Goal: Transaction & Acquisition: Purchase product/service

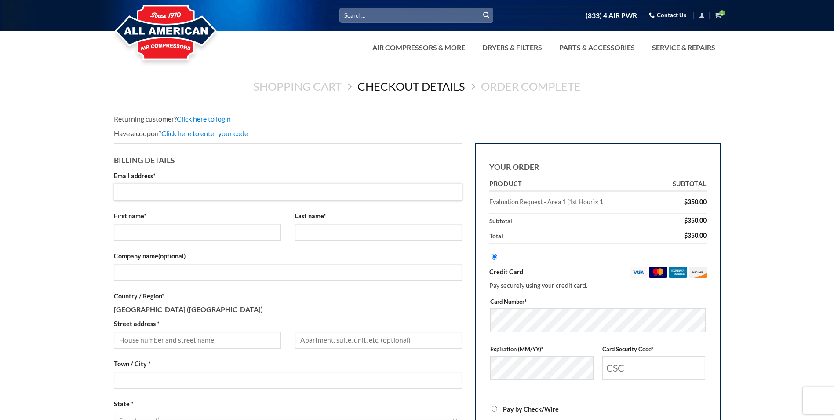
click at [139, 195] on input "Email address *" at bounding box center [288, 191] width 349 height 17
type input "[EMAIL_ADDRESS][DOMAIN_NAME]"
type input "Rainner"
type input "BRP Pharmaceutical"
type input "18182359256"
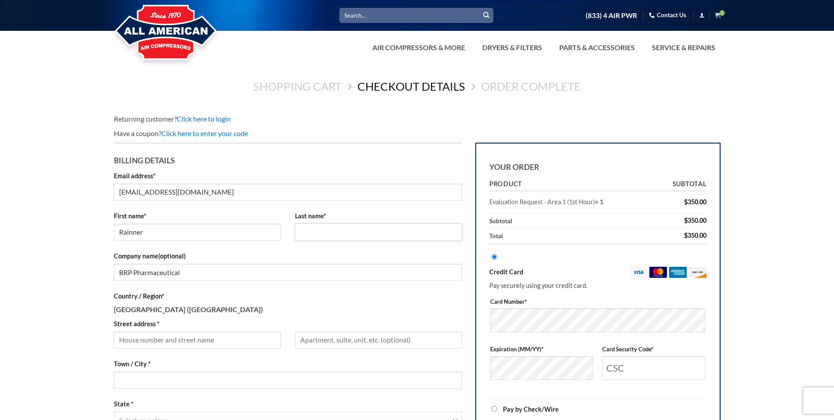
click at [370, 236] on input "Last name *" at bounding box center [378, 231] width 167 height 17
type input "Dunca"
click at [267, 245] on p "First name * [PERSON_NAME]" at bounding box center [197, 229] width 167 height 37
click at [159, 190] on input "[EMAIL_ADDRESS][DOMAIN_NAME]" at bounding box center [288, 191] width 349 height 17
type input "[EMAIL_ADDRESS][DOMAIN_NAME]"
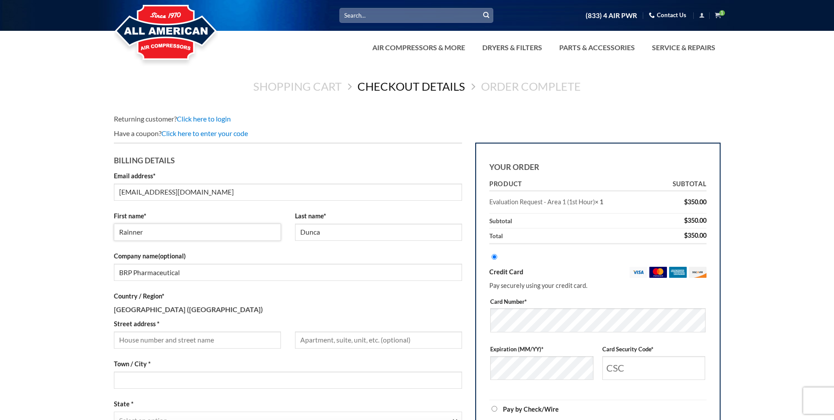
click at [168, 237] on input "Rainner" at bounding box center [197, 231] width 167 height 17
type input "R"
type input "[PERSON_NAME]"
type input "[STREET_ADDRESS]"
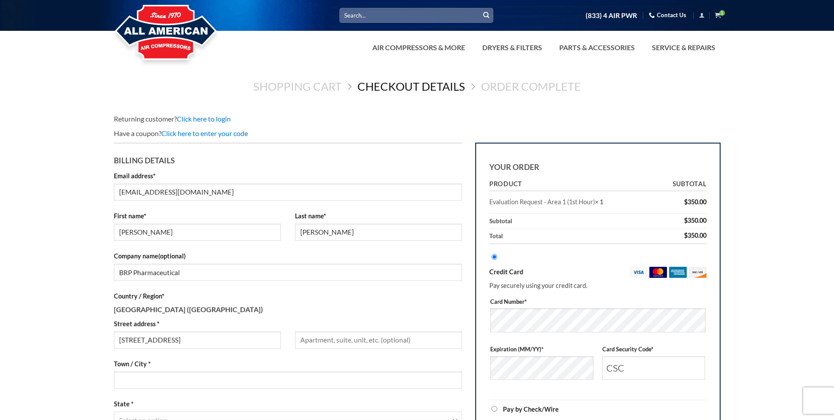
type input "Burbank"
type input "[PERSON_NAME]"
select select "CA"
type input "91504"
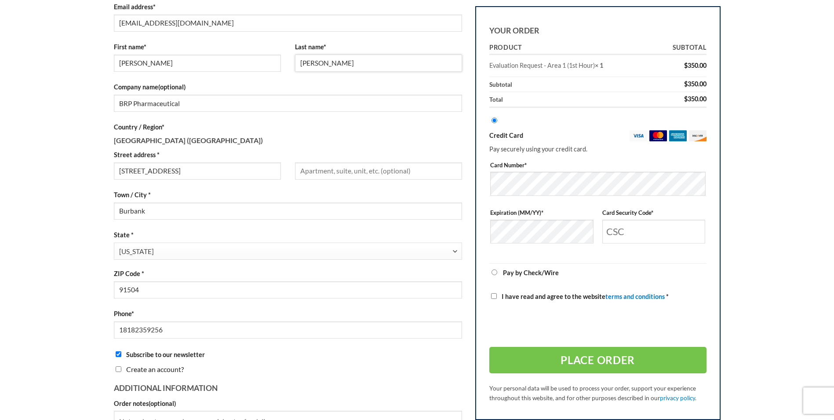
scroll to position [185, 0]
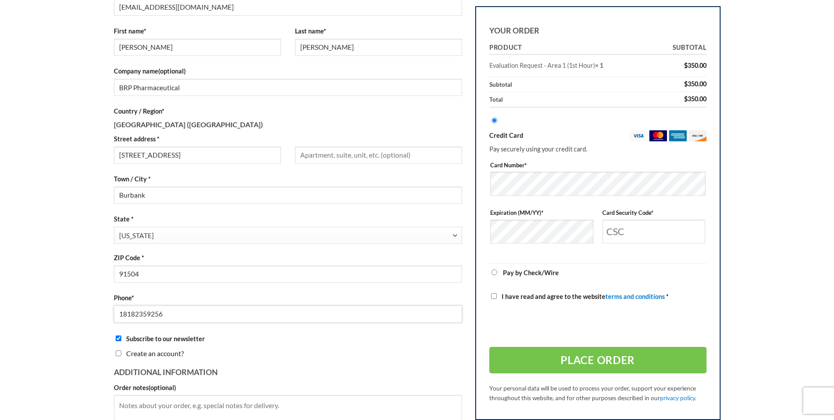
drag, startPoint x: 190, startPoint y: 311, endPoint x: 22, endPoint y: 294, distance: 168.4
click at [29, 296] on main "Shopping Cart Checkout details Order Complete Returning customer? Click here to…" at bounding box center [417, 186] width 834 height 615
type input "18778850882"
click at [350, 368] on h3 "Additional information" at bounding box center [288, 370] width 349 height 17
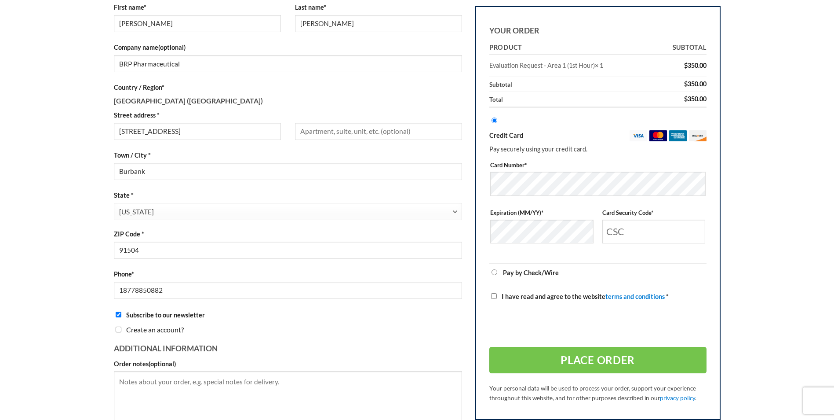
scroll to position [229, 0]
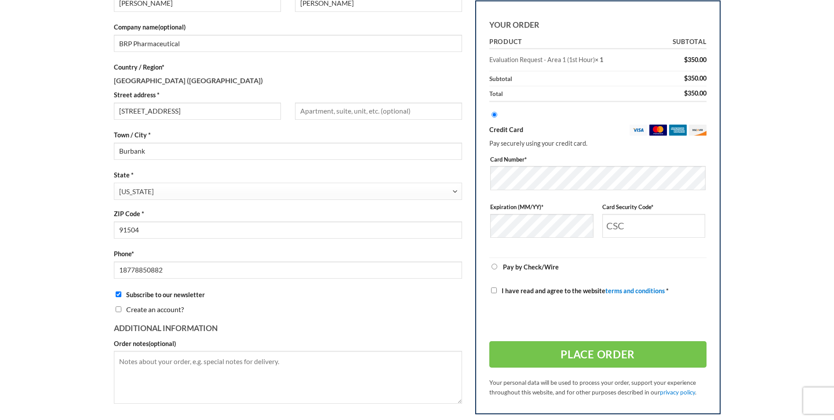
click at [118, 295] on input "Subscribe to our newsletter" at bounding box center [119, 294] width 6 height 6
checkbox input "false"
click at [319, 366] on textarea "Order notes (optional)" at bounding box center [288, 377] width 349 height 53
drag, startPoint x: 298, startPoint y: 360, endPoint x: 204, endPoint y: 358, distance: 93.7
click at [182, 359] on textarea "Order notes (optional)" at bounding box center [288, 377] width 349 height 53
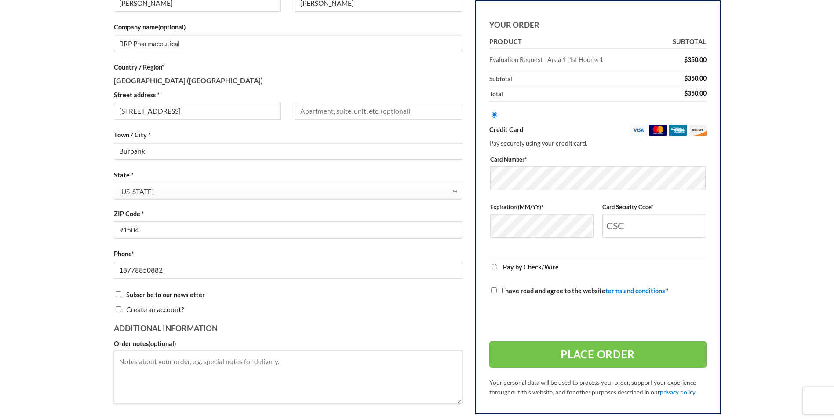
click at [304, 369] on textarea "Order notes (optional)" at bounding box center [288, 377] width 349 height 53
click at [292, 362] on textarea "Order notes (optional)" at bounding box center [288, 377] width 349 height 53
click at [323, 360] on textarea "One of the two compressors smell like a burning oil while running. Fyi belt num…" at bounding box center [288, 377] width 349 height 53
click at [414, 358] on textarea "One of the two compressors smell like a burning oil while running. If needed th…" at bounding box center [288, 377] width 349 height 53
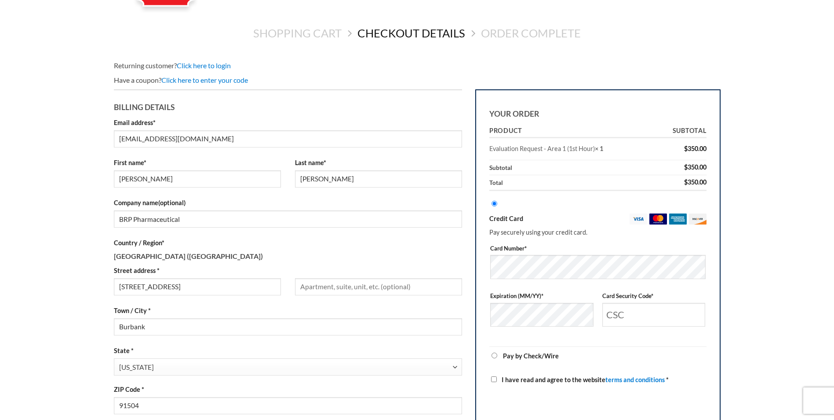
scroll to position [53, 0]
type textarea "One of the two compressors smell like a burning oil while running. If needed th…"
type input "147"
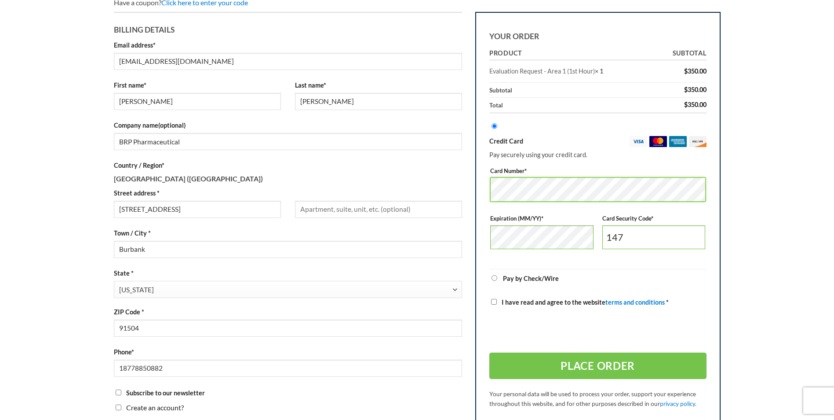
scroll to position [141, 0]
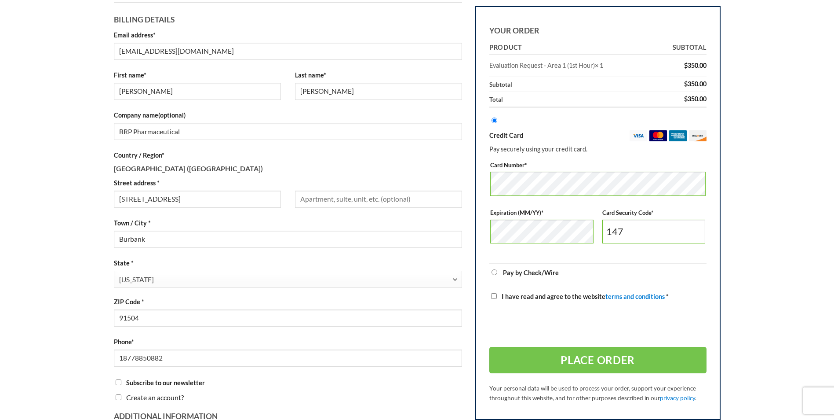
click at [493, 297] on input "I have read and agree to the website terms and conditions *" at bounding box center [494, 296] width 6 height 6
click at [493, 296] on input "I have read and agree to the website terms and conditions *" at bounding box center [494, 296] width 6 height 6
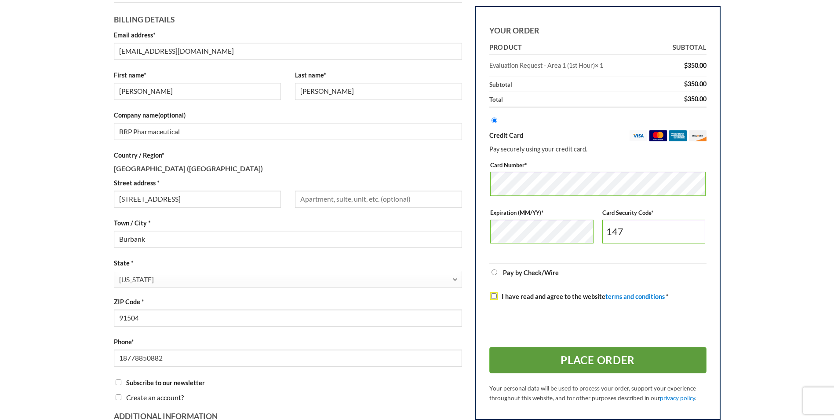
click at [597, 366] on button "Place order" at bounding box center [598, 360] width 217 height 26
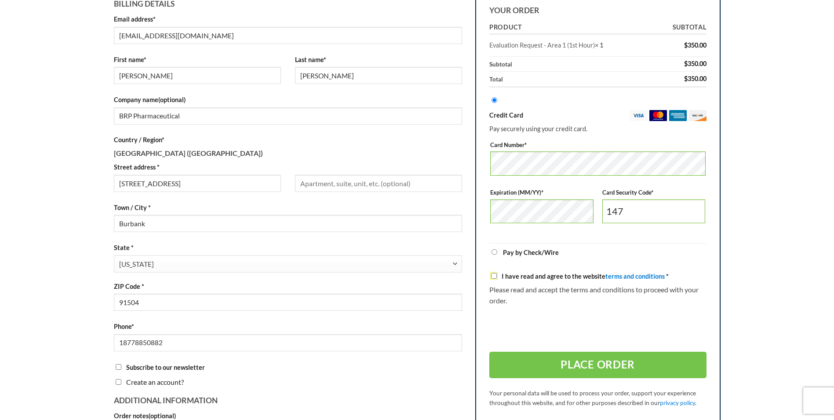
scroll to position [176, 0]
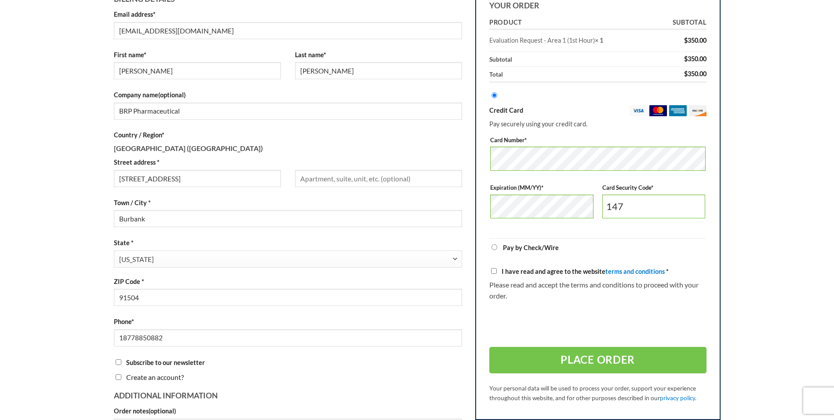
click at [495, 271] on input "I have read and agree to the website terms and conditions *" at bounding box center [494, 271] width 6 height 6
checkbox input "true"
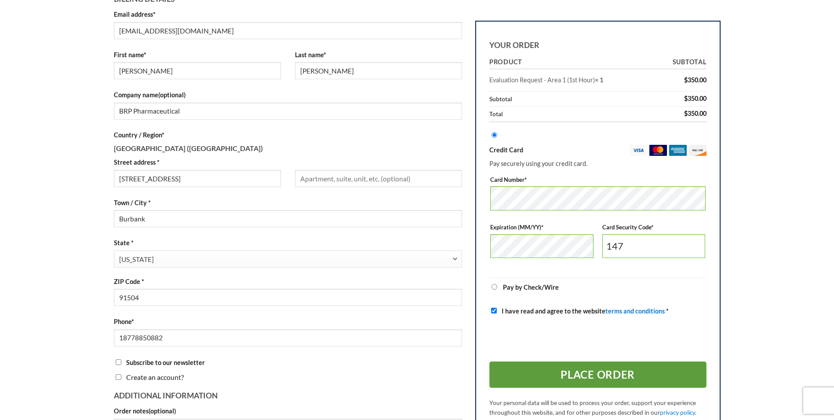
click at [555, 374] on button "Place order" at bounding box center [598, 374] width 217 height 26
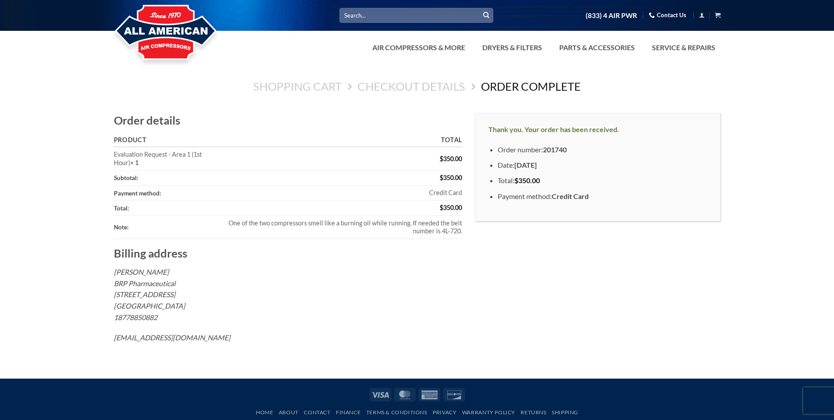
click at [573, 245] on div "Thank you. Your order has been received. Order number: 201740 Date: September 1…" at bounding box center [598, 239] width 259 height 253
